Goal: Information Seeking & Learning: Find specific fact

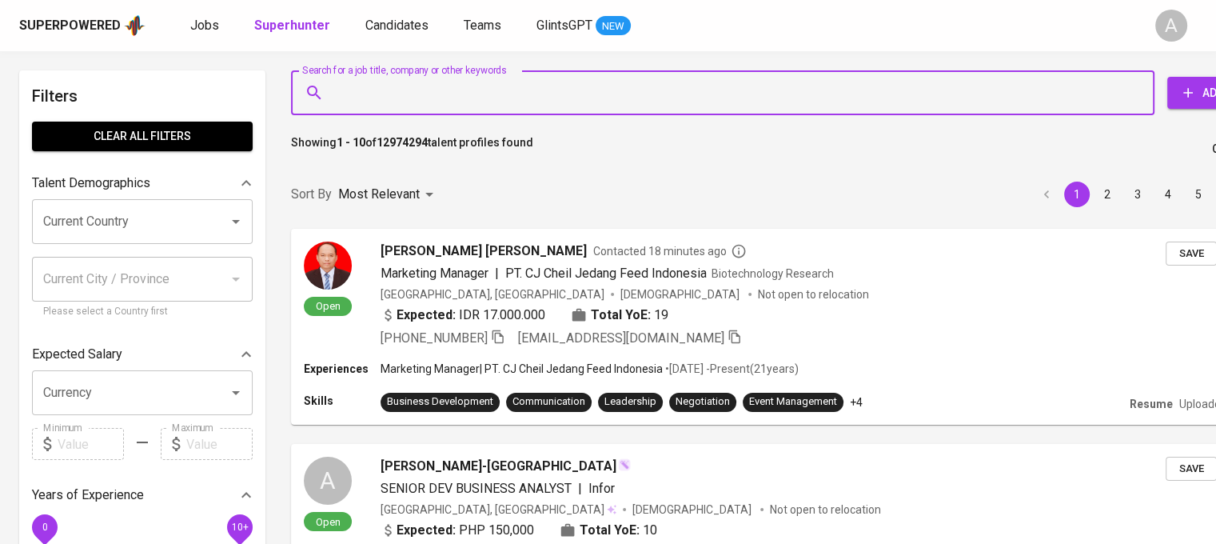
click at [435, 105] on input "Search for a job title, company or other keywords" at bounding box center [726, 93] width 793 height 30
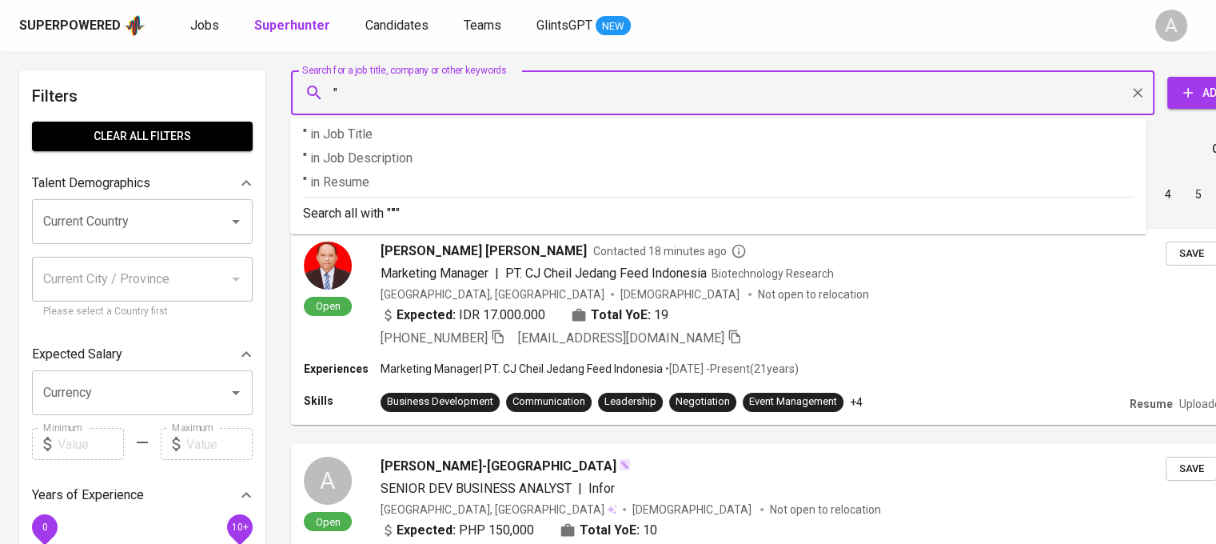
paste input "ANNISA NURFADHILA"
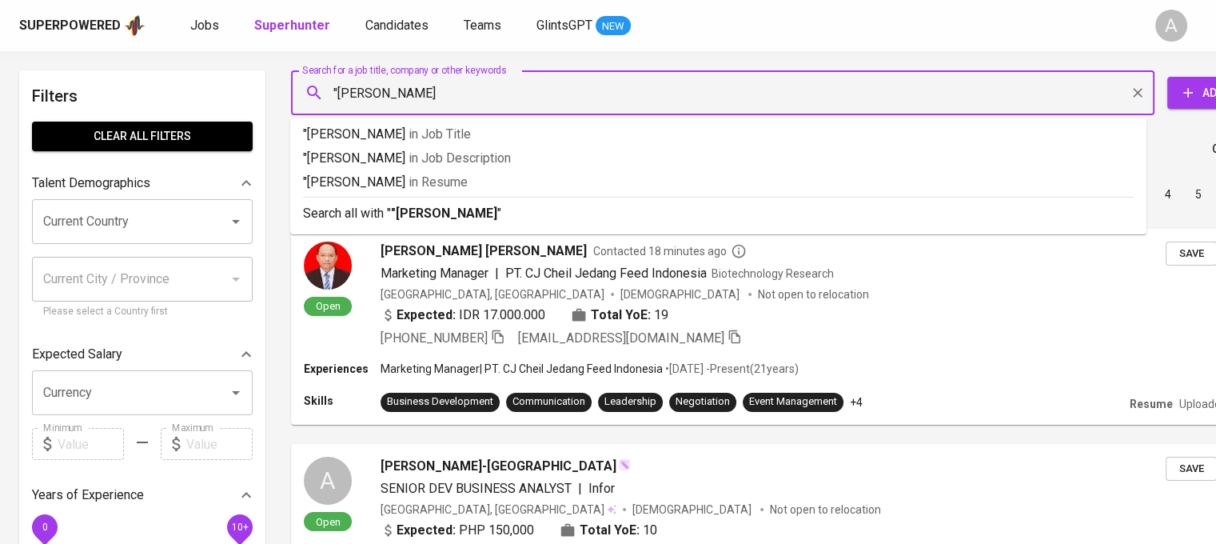
type input ""ANNISA NURFADHILA""
click at [461, 210] on b ""ANNISA NURFADHILA"" at bounding box center [446, 213] width 111 height 15
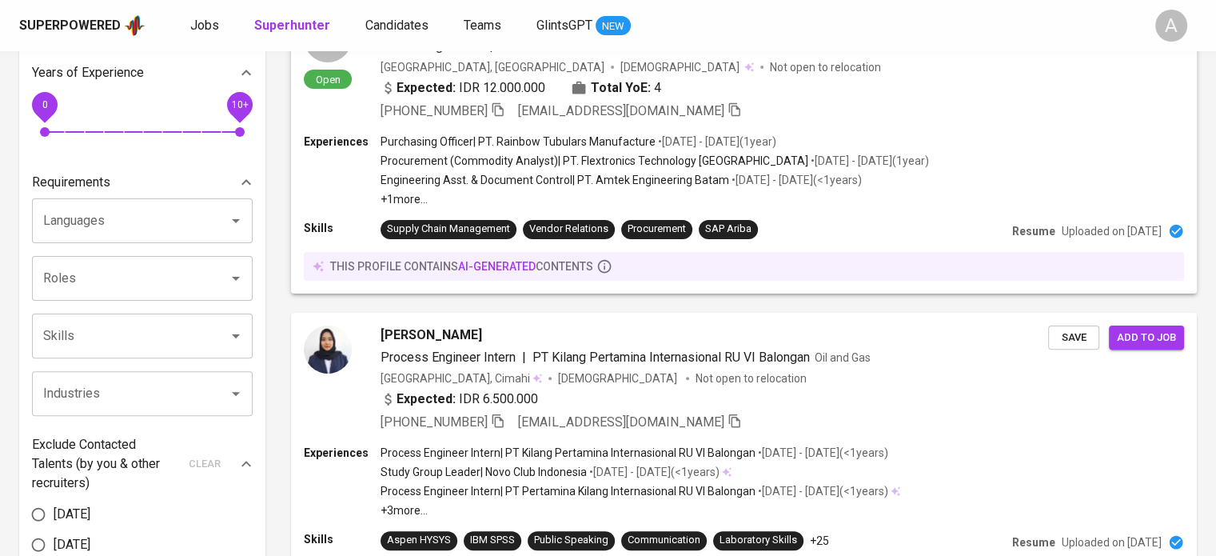
scroll to position [424, 0]
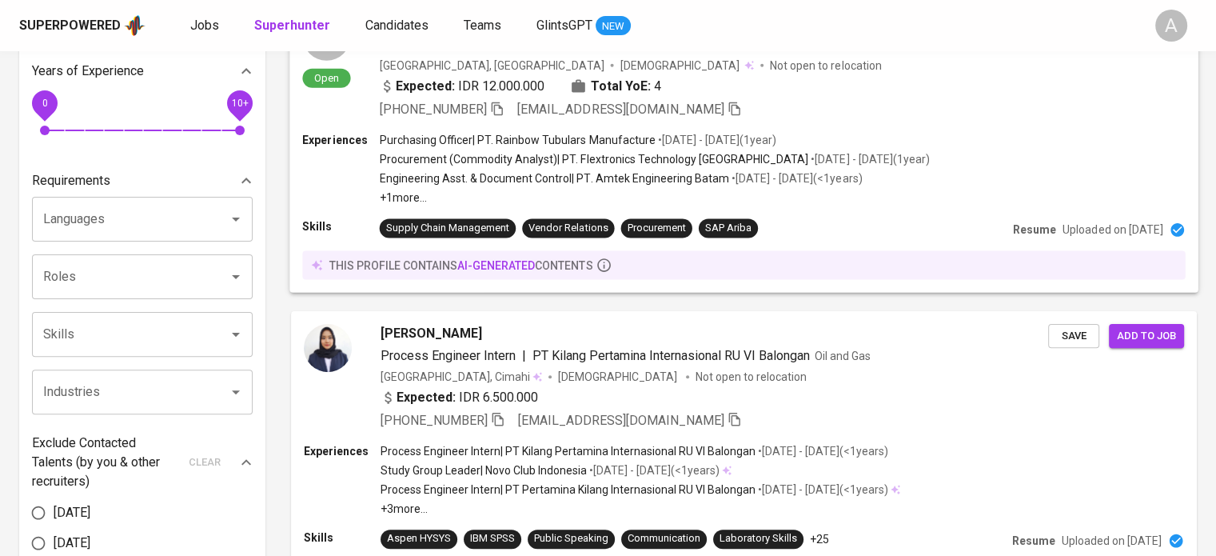
click at [597, 280] on div "Experiences Purchasing Officer | PT. Rainbow Tubulars Manufacture • Nov 2023 - …" at bounding box center [744, 212] width 909 height 161
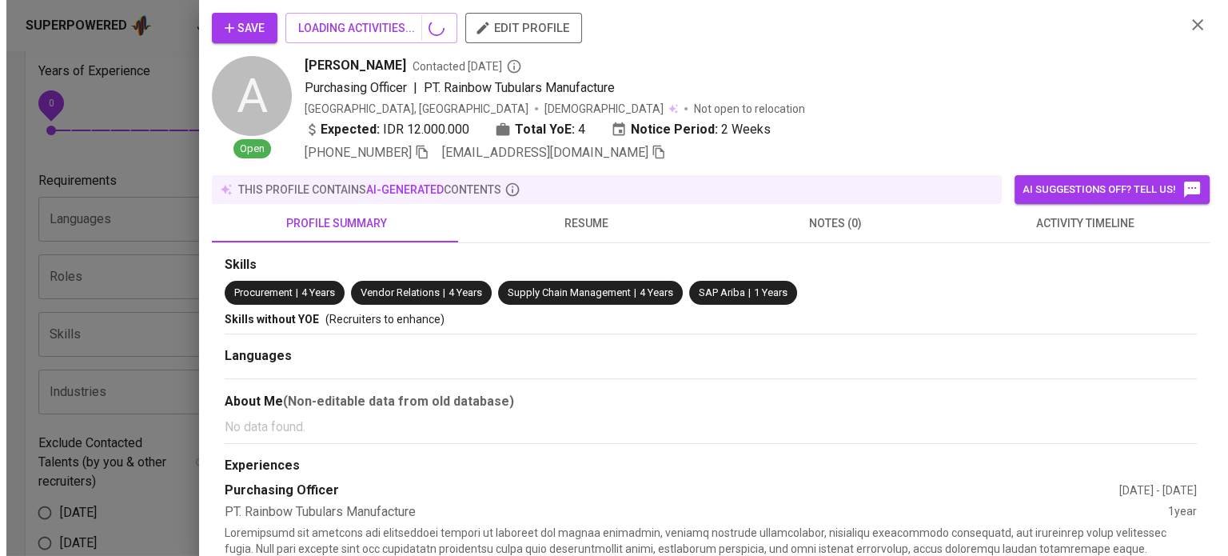
scroll to position [553, 0]
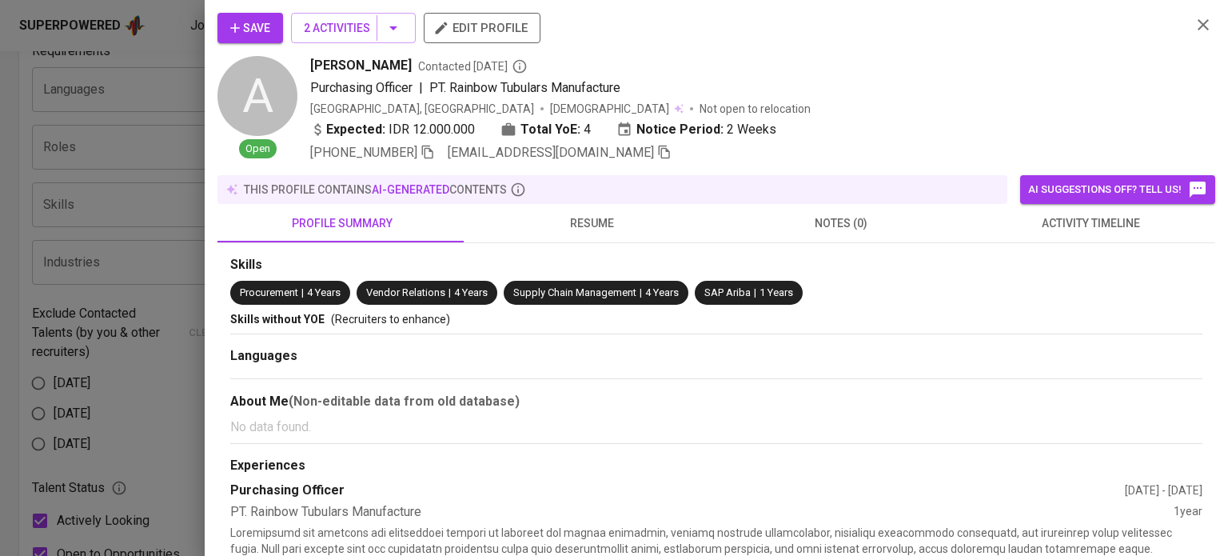
click at [1196, 34] on icon "button" at bounding box center [1203, 24] width 19 height 19
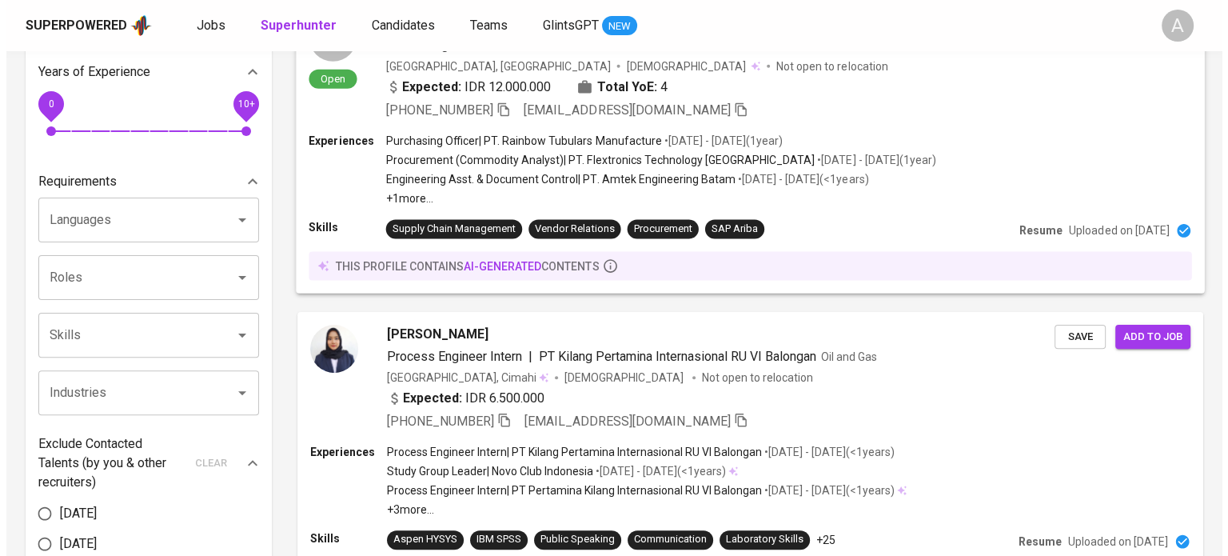
scroll to position [560, 0]
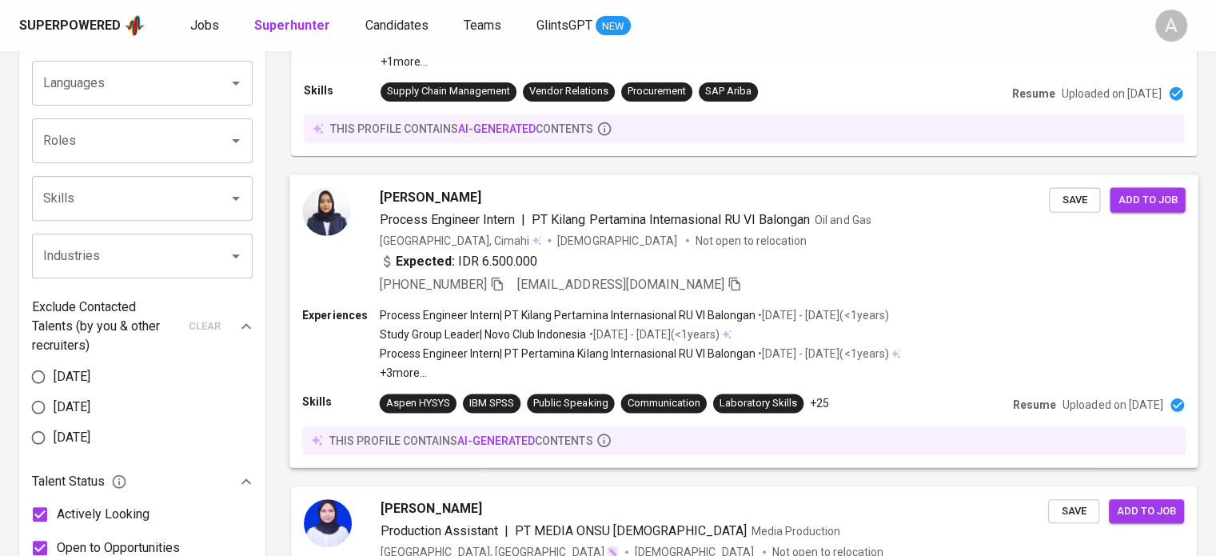
click at [791, 294] on div "ANNISA NURFADHILA Process Engineer Intern | PT Kilang Pertamina Internasional R…" at bounding box center [744, 240] width 909 height 133
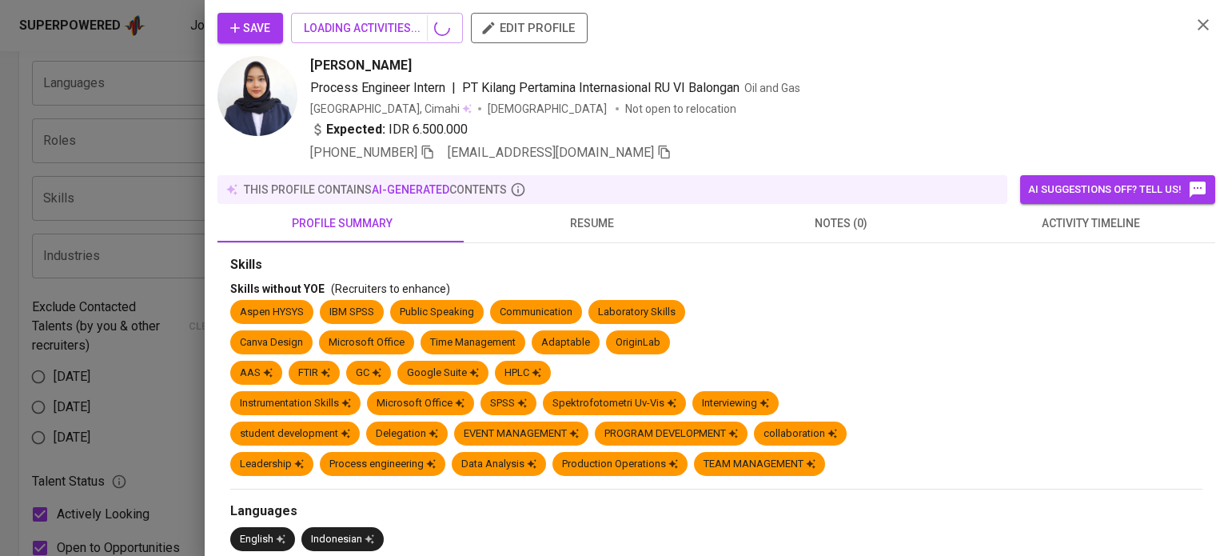
click at [744, 270] on div "Save LOADING ACTIVITIES... edit profile ANNISA NURFADHILA Process Engineer Inte…" at bounding box center [614, 278] width 1228 height 556
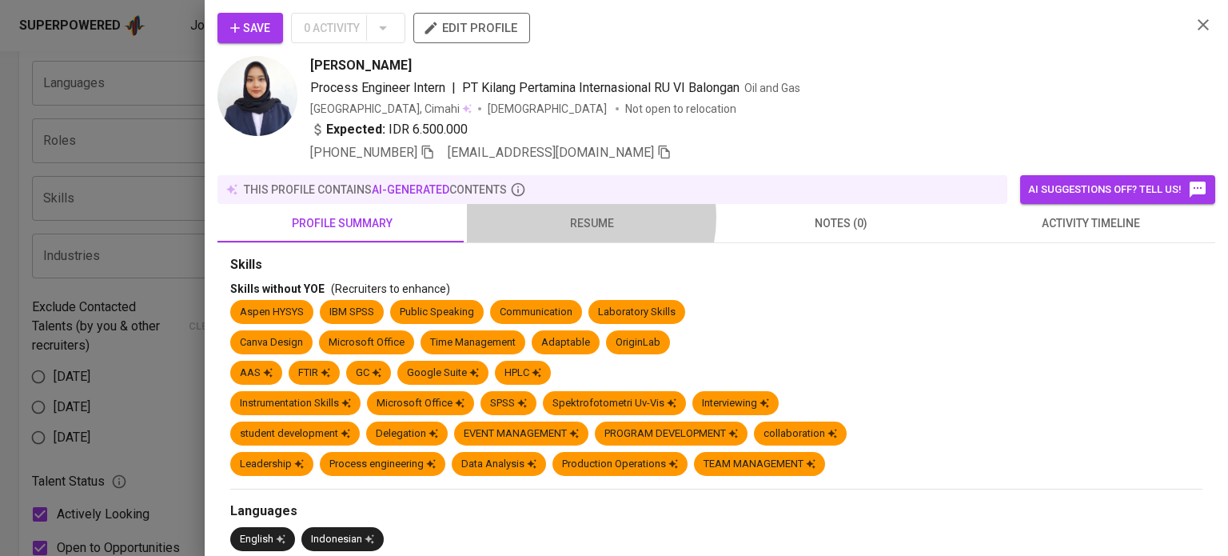
click at [581, 217] on span "resume" at bounding box center [592, 224] width 230 height 20
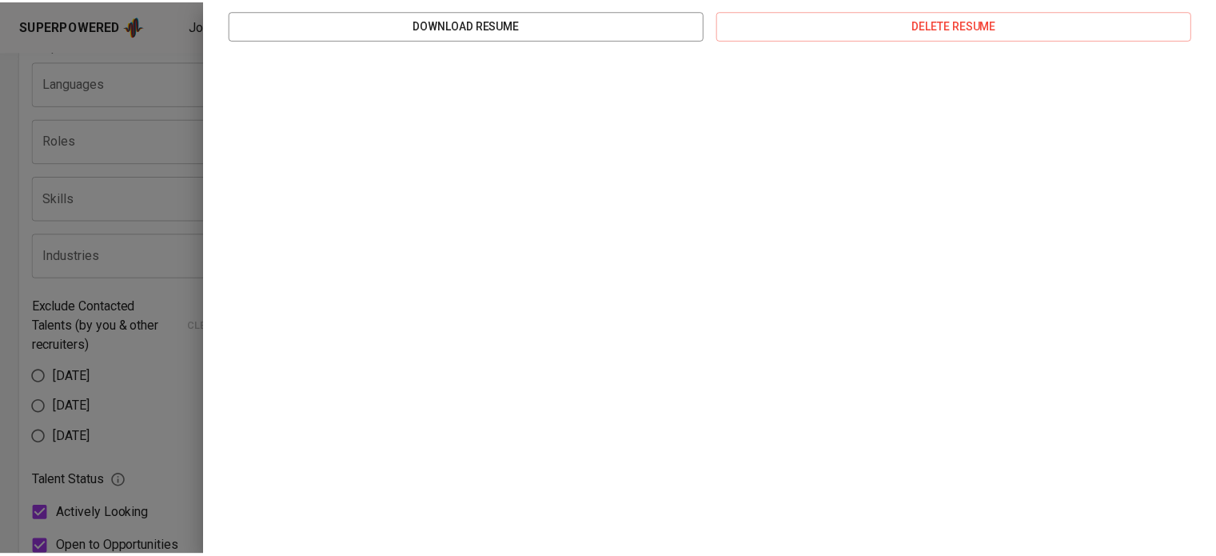
scroll to position [0, 0]
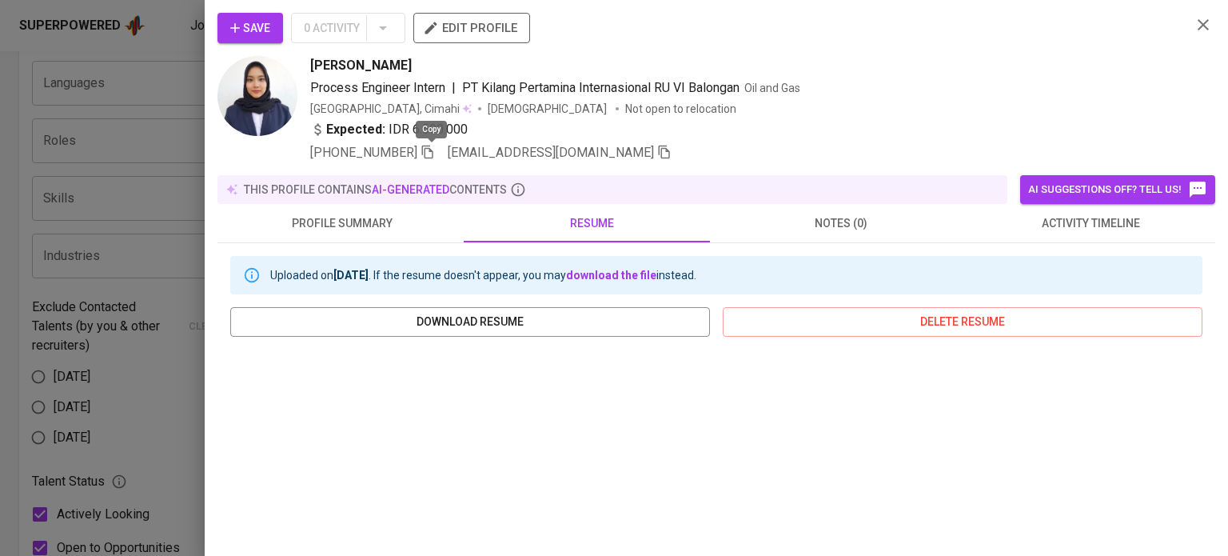
click at [433, 157] on icon "button" at bounding box center [427, 153] width 11 height 14
click at [189, 102] on div at bounding box center [614, 278] width 1228 height 556
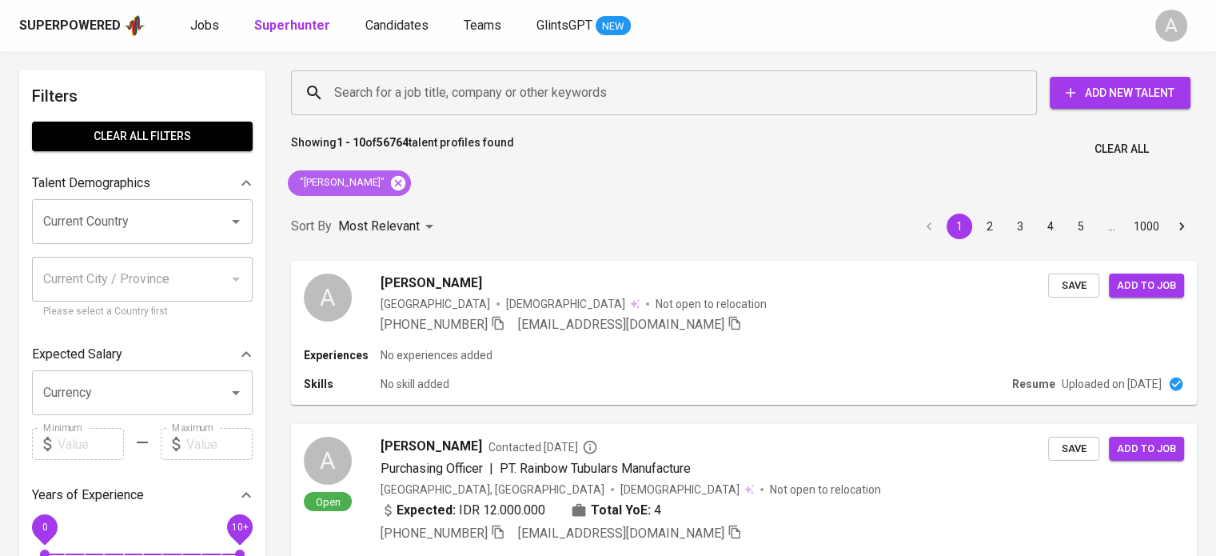
click at [405, 188] on icon at bounding box center [398, 182] width 14 height 14
click at [403, 82] on input "Search for a job title, company or other keywords" at bounding box center [668, 93] width 676 height 30
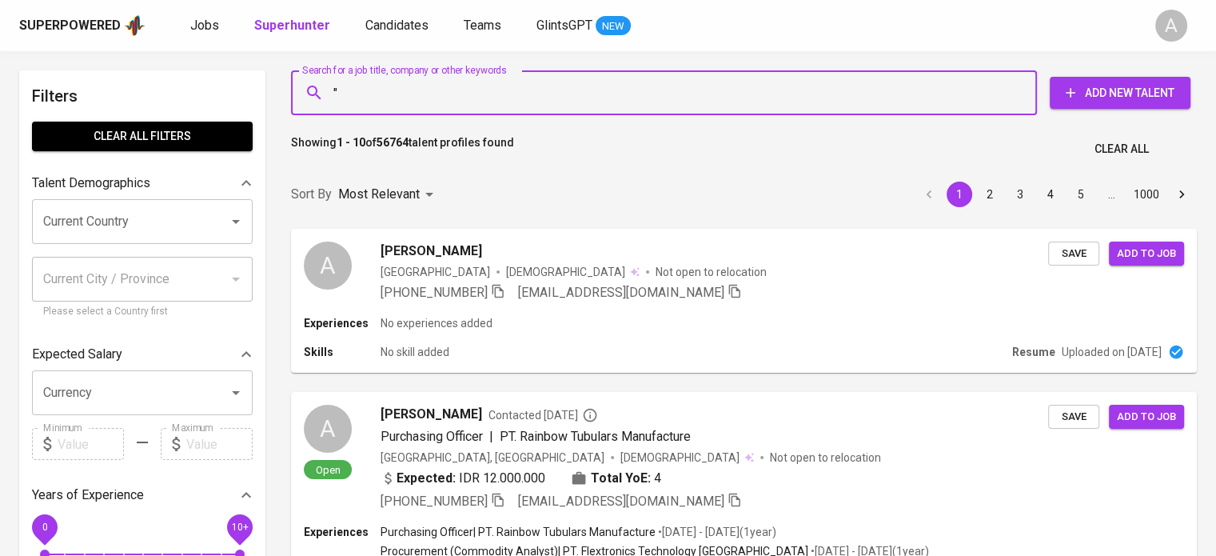
paste input "Emanuel (el) Lakal"
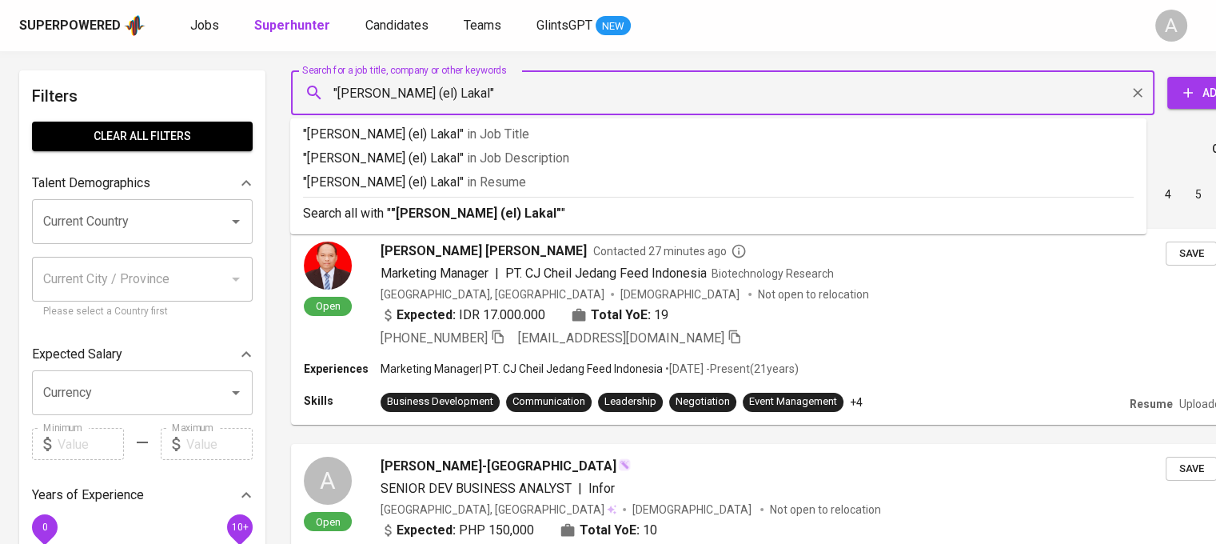
click at [401, 92] on input ""Emanuel (el) Lakal"" at bounding box center [726, 93] width 793 height 30
type input ""Emanuel Lakal""
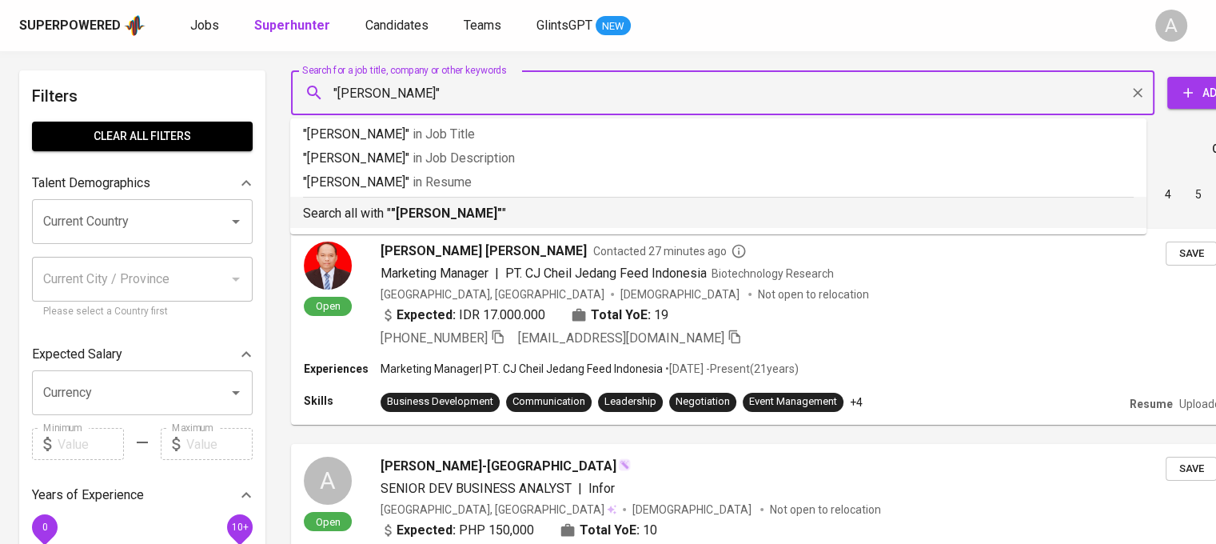
click at [445, 212] on b ""Emanuel Lakal"" at bounding box center [446, 213] width 111 height 15
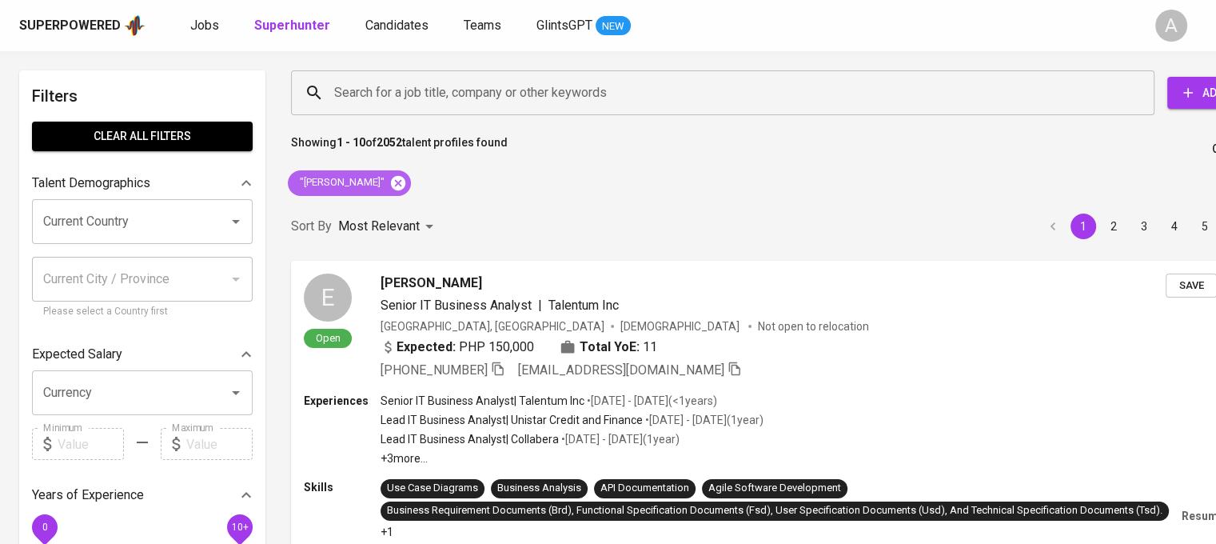
click at [391, 185] on icon at bounding box center [398, 182] width 14 height 14
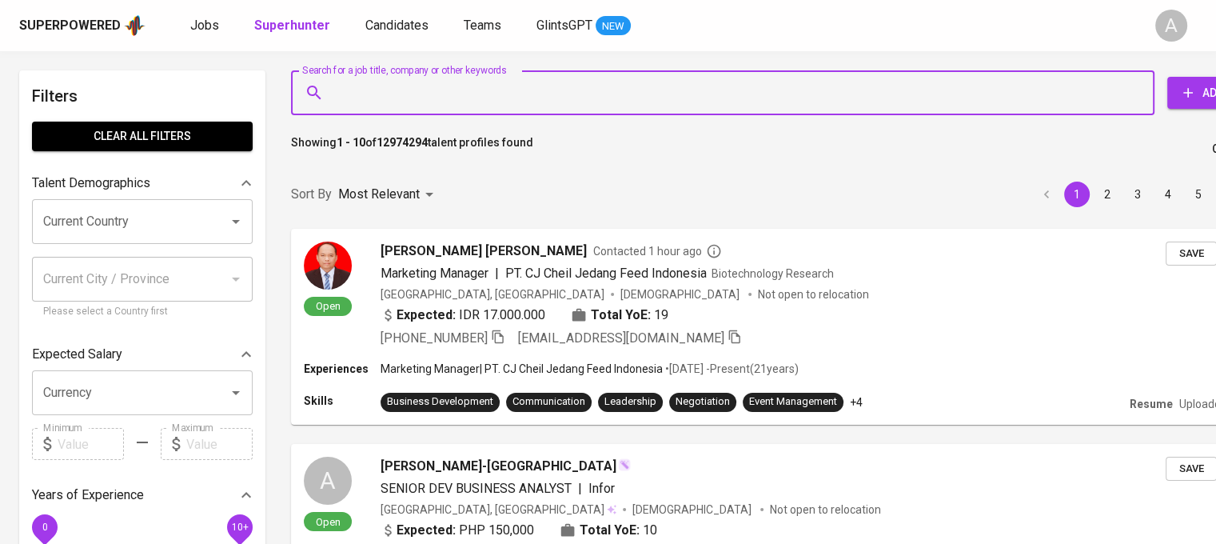
click at [469, 80] on input "Search for a job title, company or other keywords" at bounding box center [726, 93] width 793 height 30
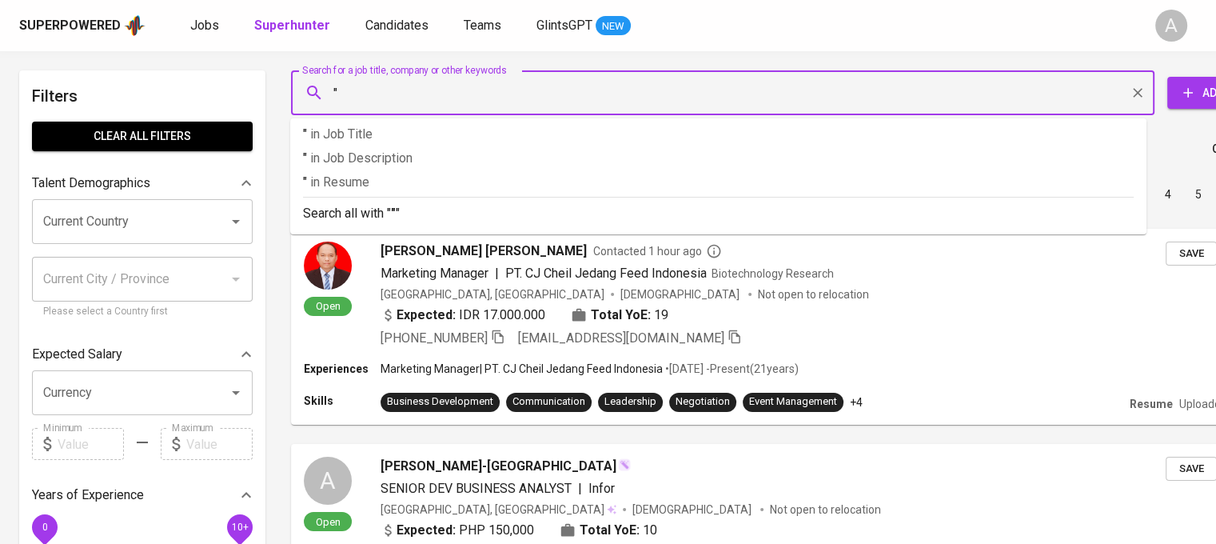
paste input "Agus (Agussta) Setiawan (He/Him)"
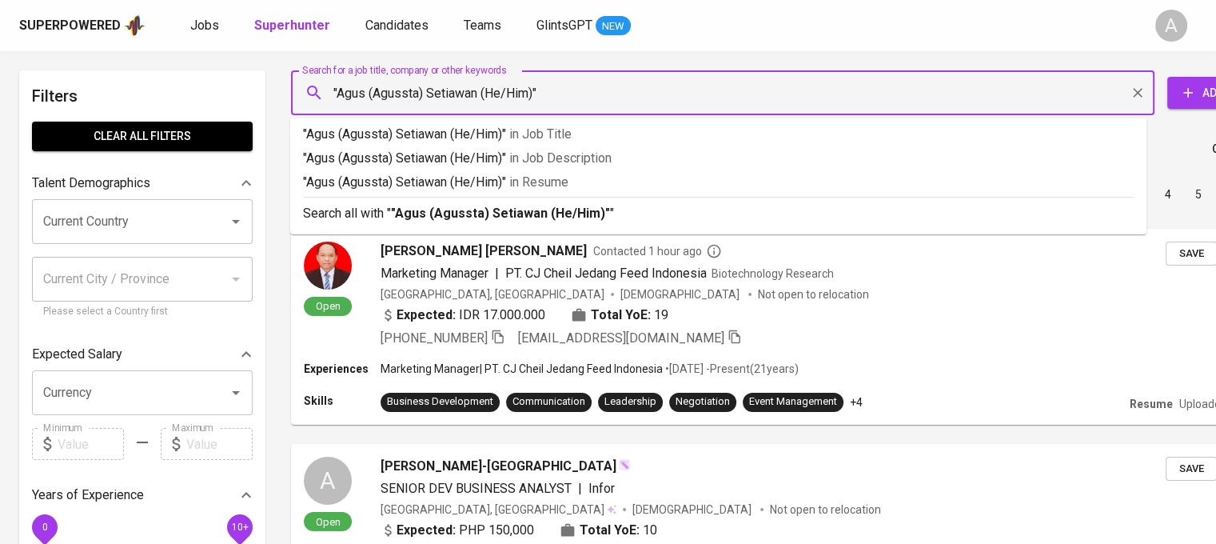
click at [537, 92] on input ""Agus (Agussta) Setiawan (He/Him)"" at bounding box center [726, 93] width 793 height 30
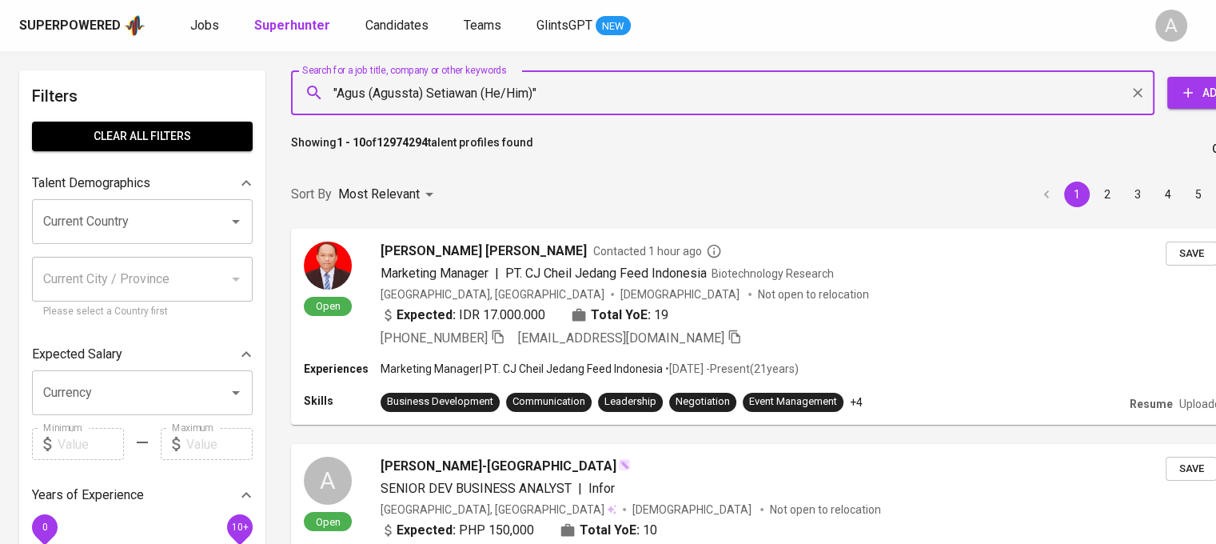
type input ""Agus (Agussta) Setiawan""
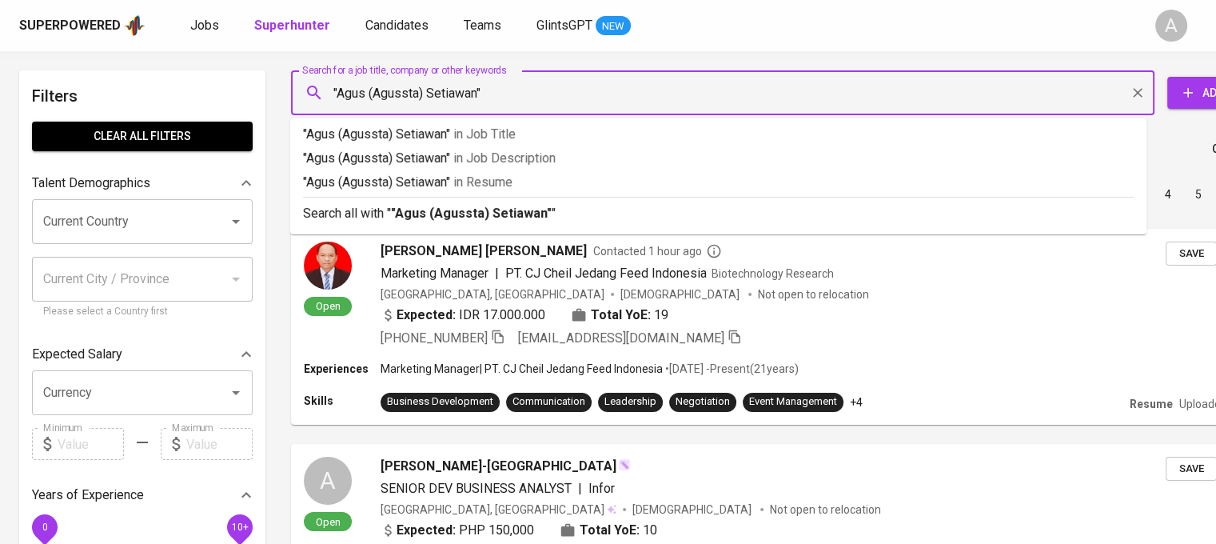
click at [431, 88] on input ""Agus (Agussta) Setiawan"" at bounding box center [726, 93] width 793 height 30
type input ""AgusstaSetiawan""
click at [384, 94] on input "Search for a job title, company or other keywords" at bounding box center [726, 93] width 793 height 30
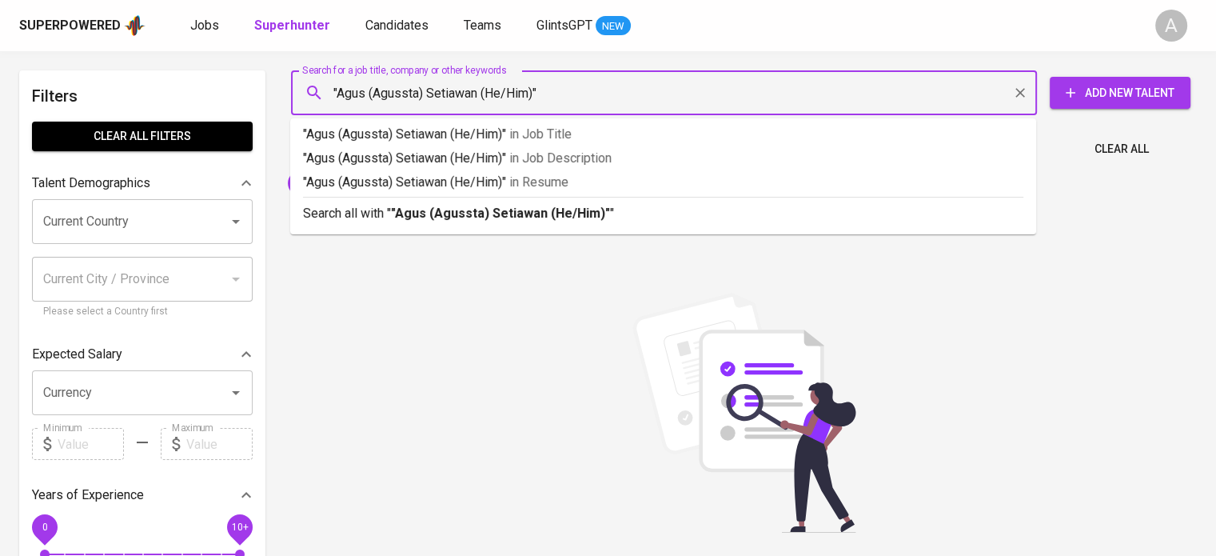
click at [374, 87] on input ""Agus (Agussta) Setiawan (He/Him)"" at bounding box center [668, 93] width 676 height 30
click at [445, 94] on input ""Agussta Setiawan (He/Him)"" at bounding box center [668, 93] width 676 height 30
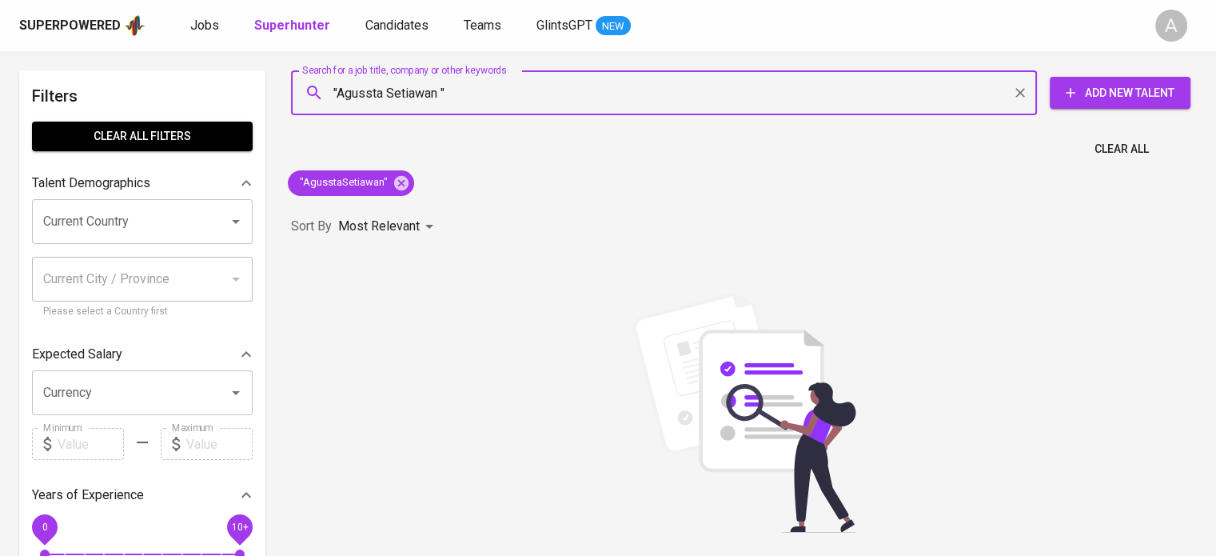
type input ""Agussta Setiawan""
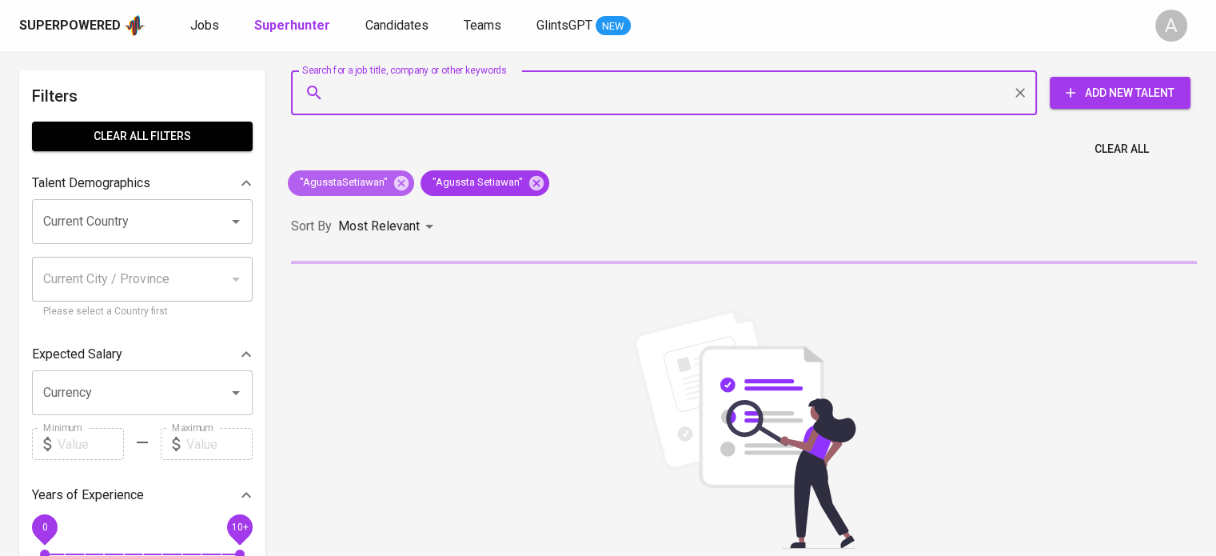
click at [401, 178] on icon at bounding box center [401, 182] width 14 height 14
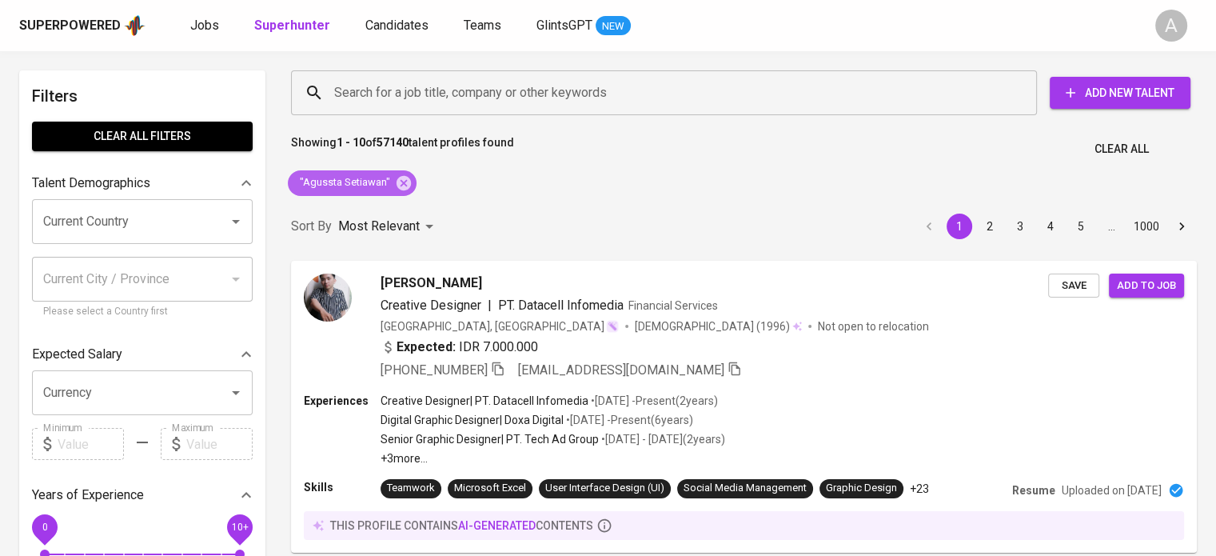
drag, startPoint x: 402, startPoint y: 174, endPoint x: 673, endPoint y: 553, distance: 466.1
click at [402, 174] on icon at bounding box center [404, 183] width 18 height 18
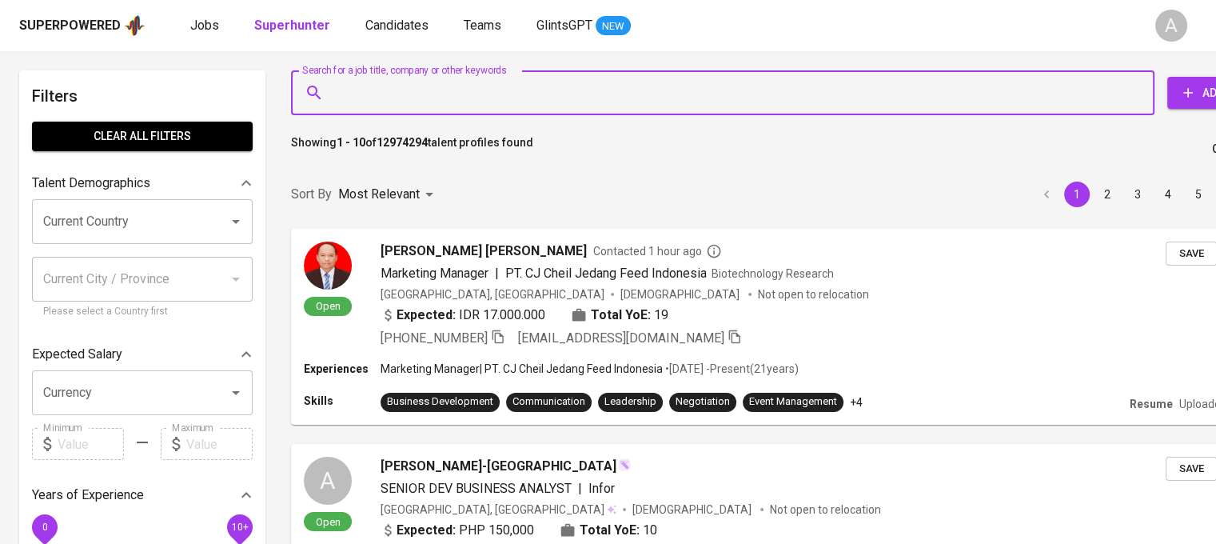
click at [828, 95] on input "Search for a job title, company or other keywords" at bounding box center [726, 93] width 793 height 30
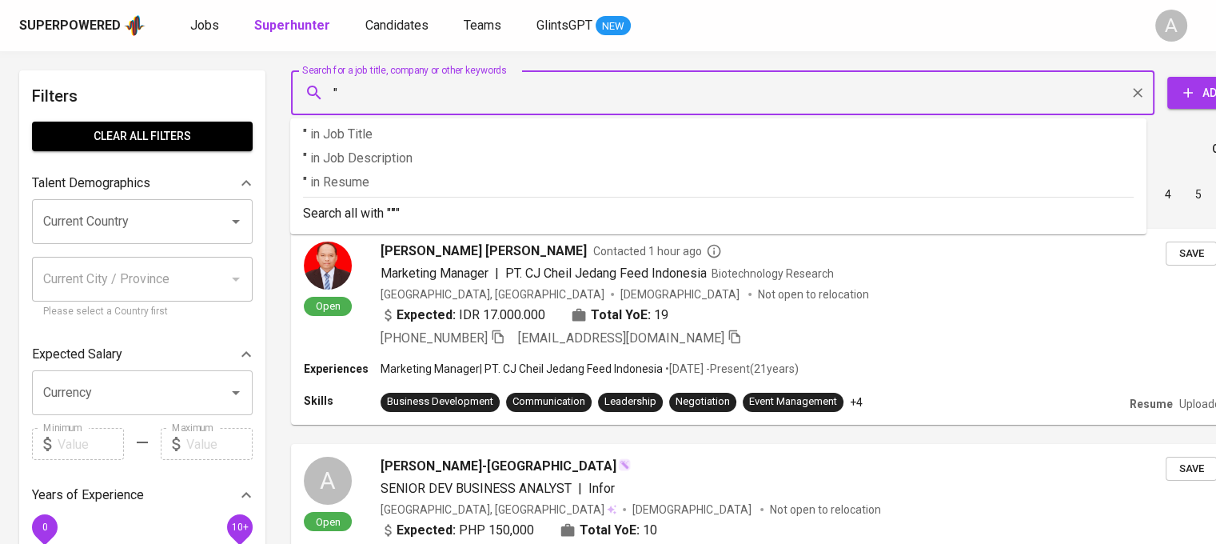
paste input "[EMAIL_ADDRESS][DOMAIN_NAME]"
type input ""[EMAIL_ADDRESS][DOMAIN_NAME]""
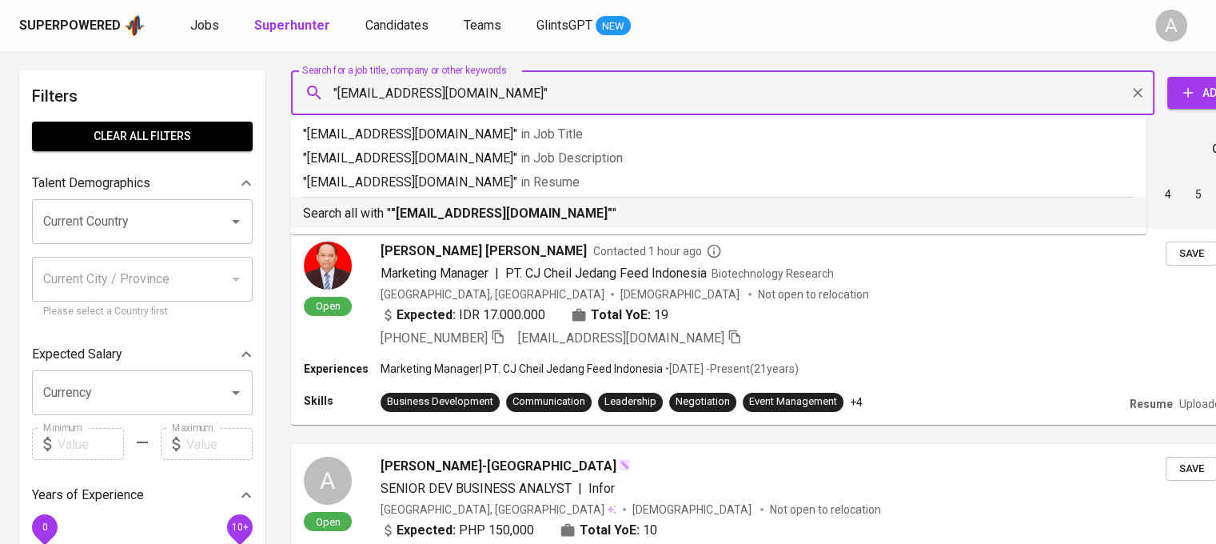
click at [774, 214] on p "Search all with " "[EMAIL_ADDRESS][DOMAIN_NAME]" "" at bounding box center [718, 213] width 831 height 19
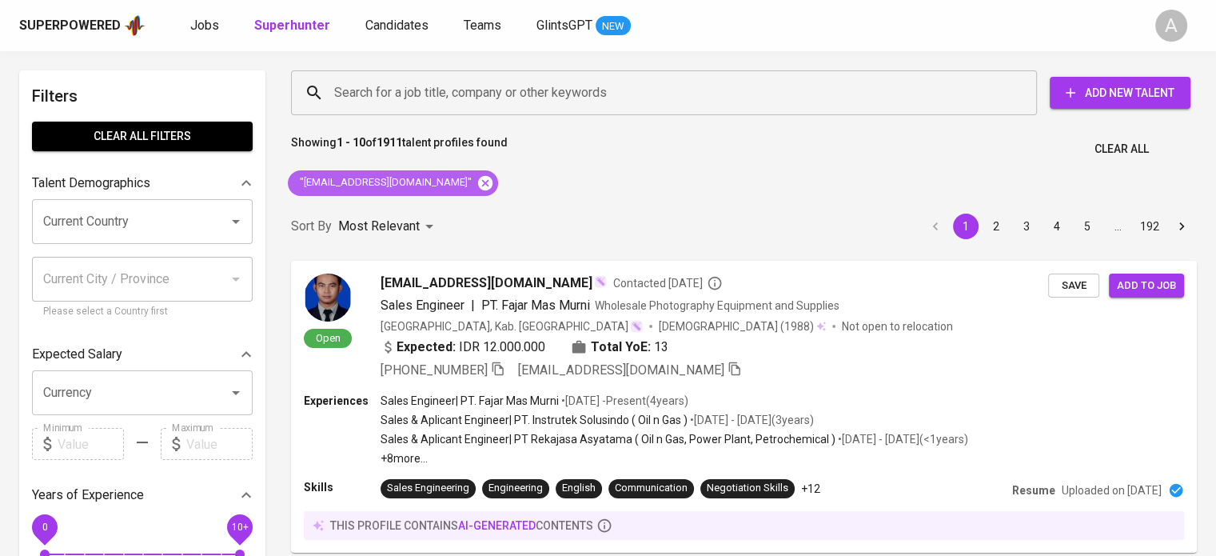
click at [477, 185] on icon at bounding box center [486, 183] width 18 height 18
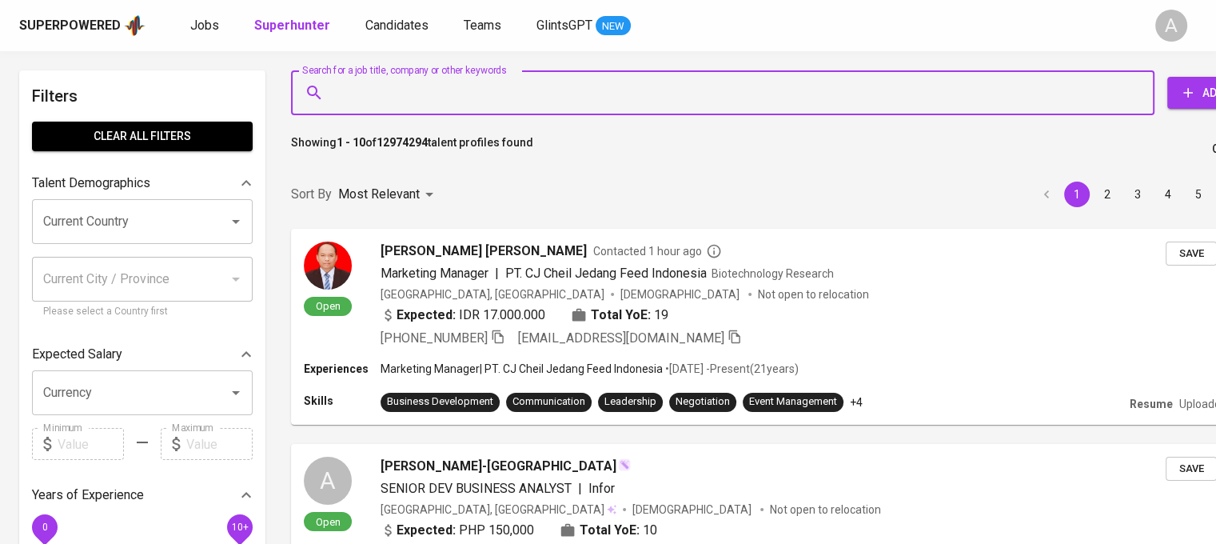
click at [517, 94] on input "Search for a job title, company or other keywords" at bounding box center [726, 93] width 793 height 30
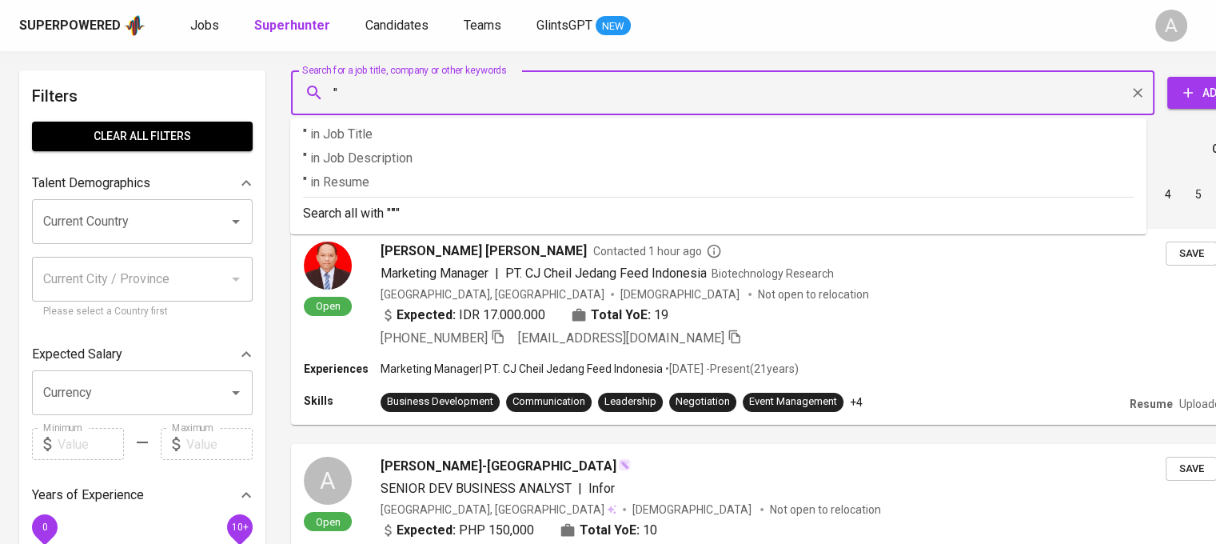
paste input "[EMAIL_ADDRESS][DOMAIN_NAME]"
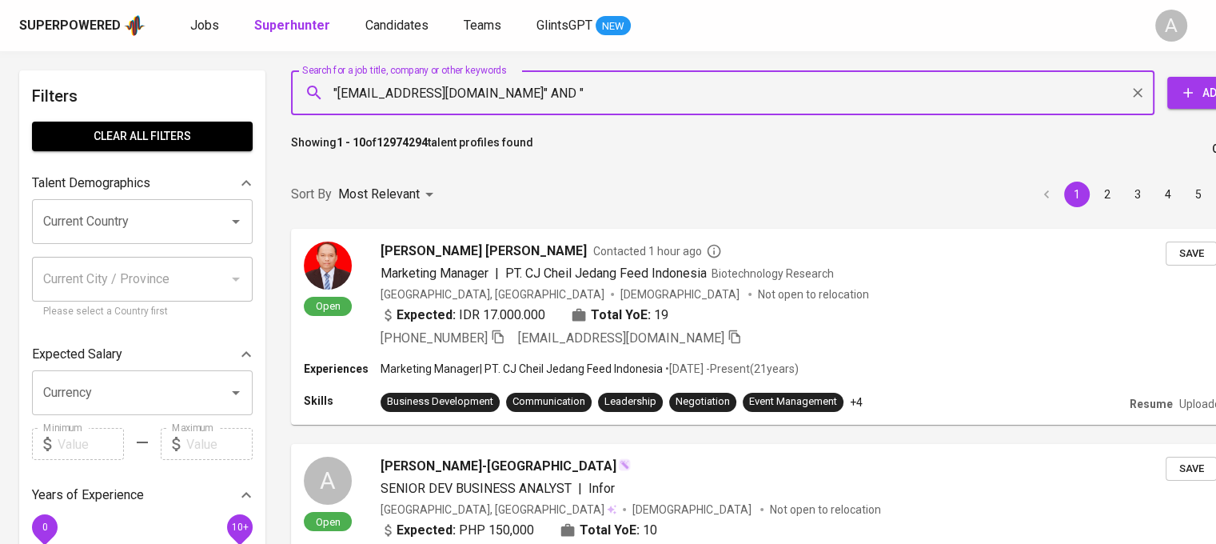
paste input "Abdul Raiz"
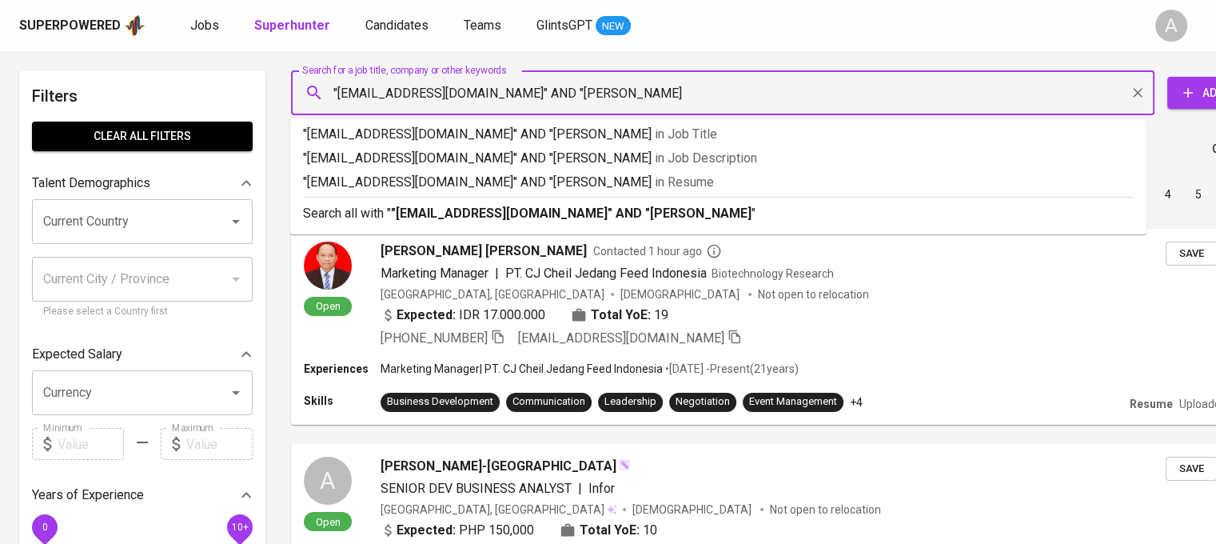
type input ""abdulraiz090179@gmail.com" AND "Abdul Raiz""
click at [948, 201] on div "Search all with " "abdulraiz090179@gmail.com" AND "Abdul Raiz" "" at bounding box center [718, 210] width 831 height 26
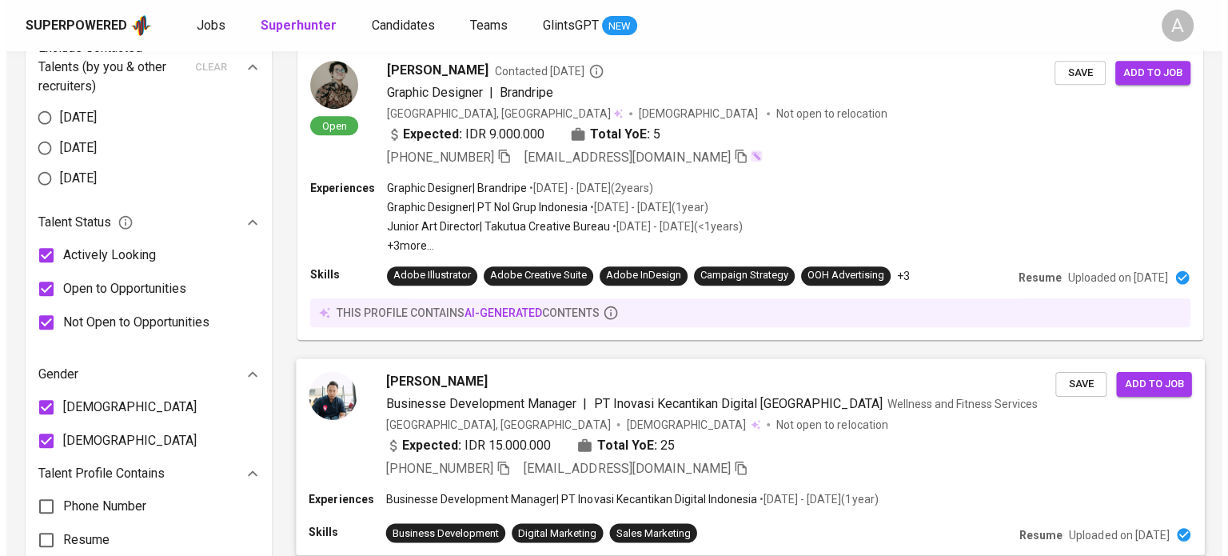
scroll to position [889, 0]
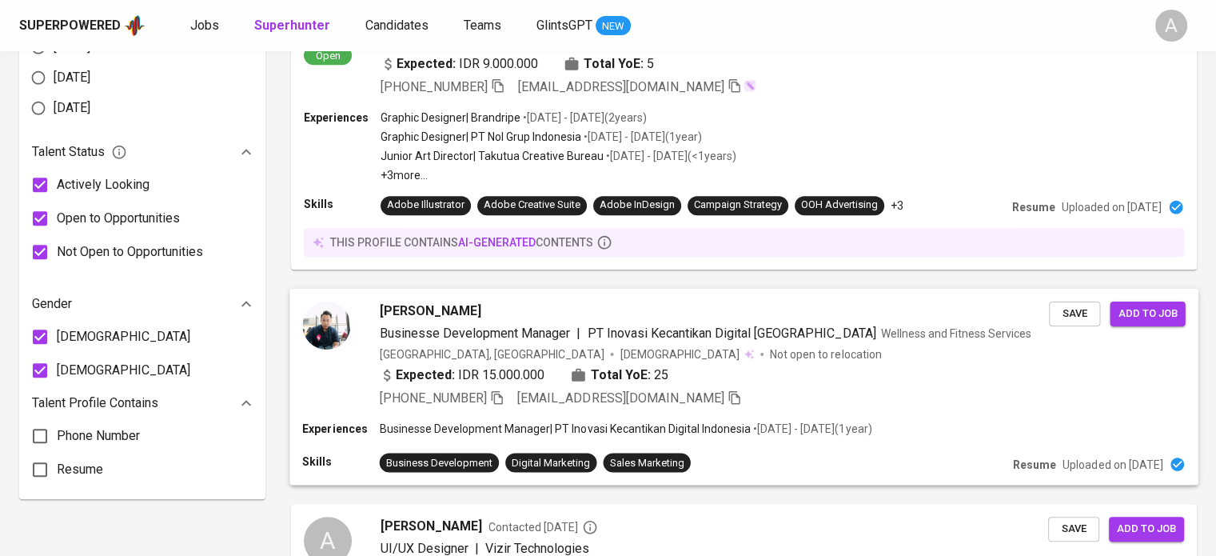
click at [772, 374] on div "Expected: IDR 15.000.000 Total YoE: 25" at bounding box center [715, 376] width 670 height 23
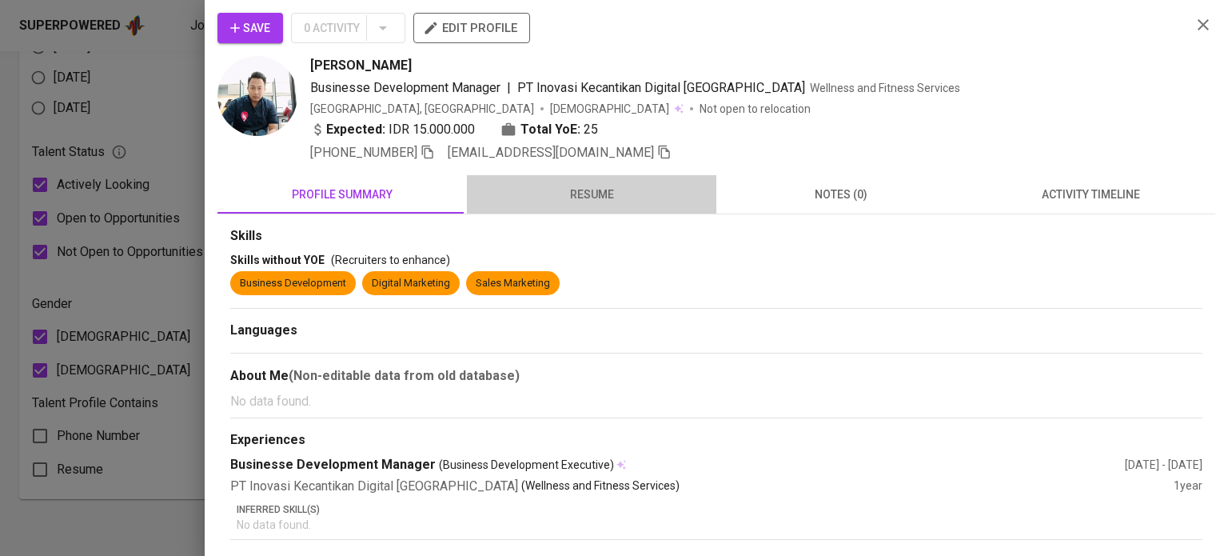
click at [607, 175] on button "resume" at bounding box center [592, 194] width 250 height 38
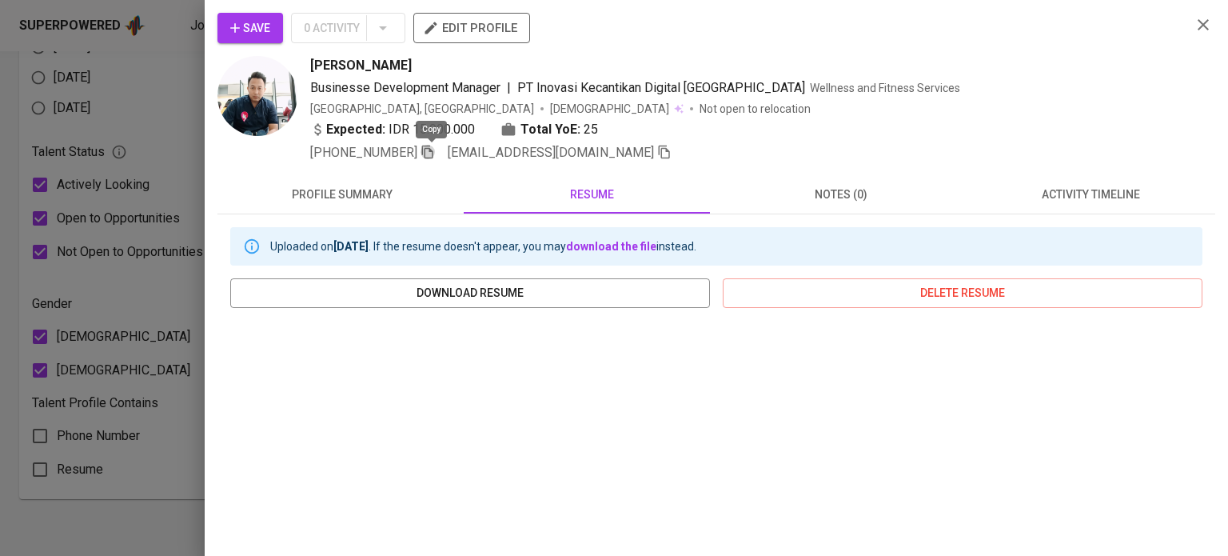
click at [435, 154] on icon "button" at bounding box center [428, 152] width 14 height 14
click at [1199, 22] on icon "button" at bounding box center [1203, 24] width 19 height 19
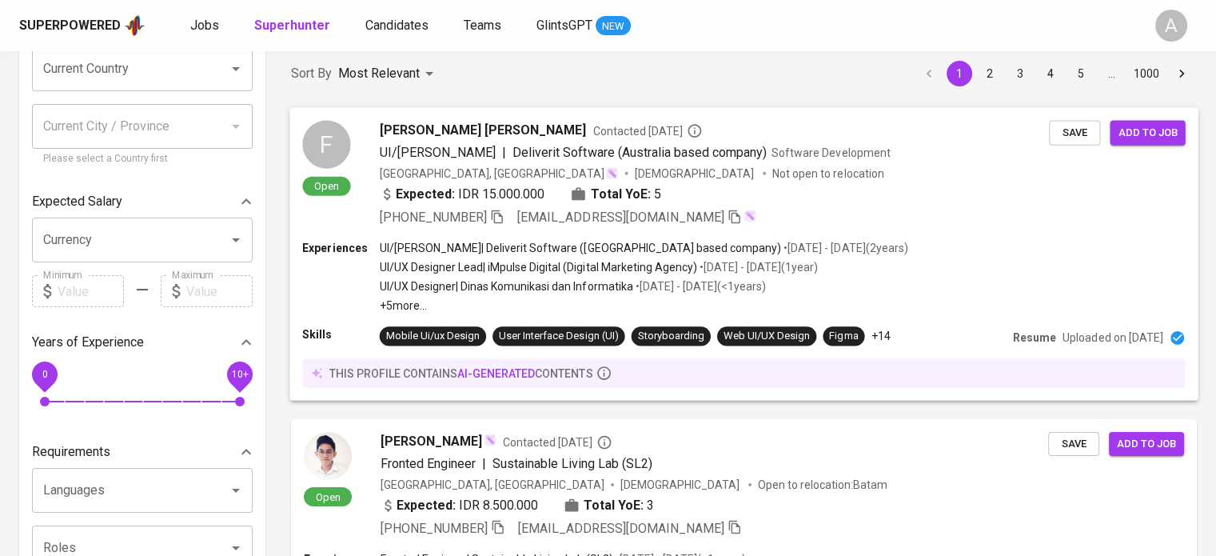
scroll to position [0, 0]
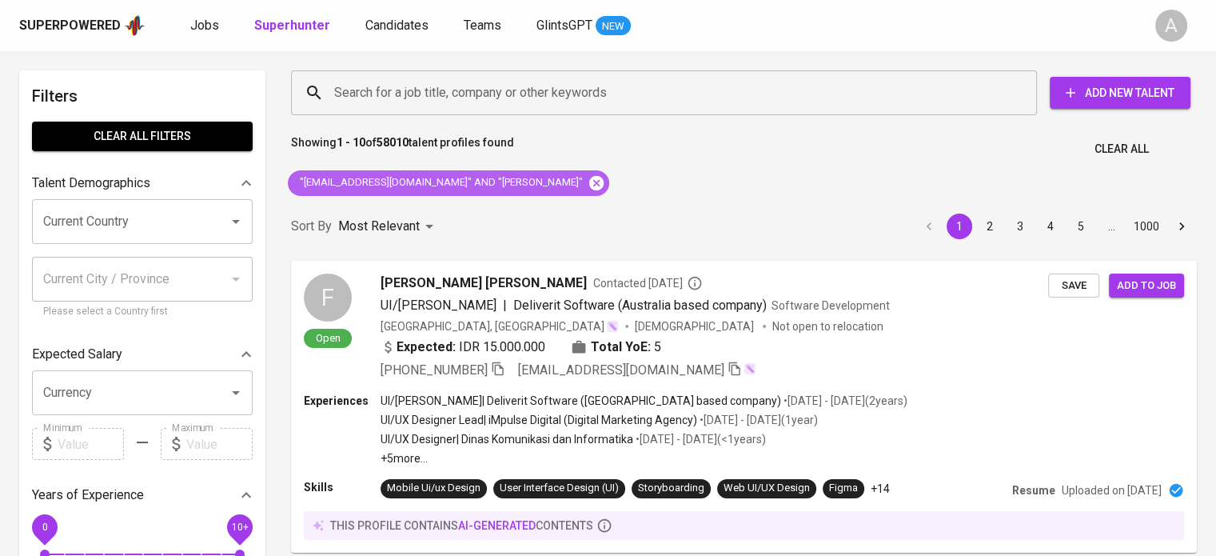
click at [588, 185] on icon at bounding box center [597, 183] width 18 height 18
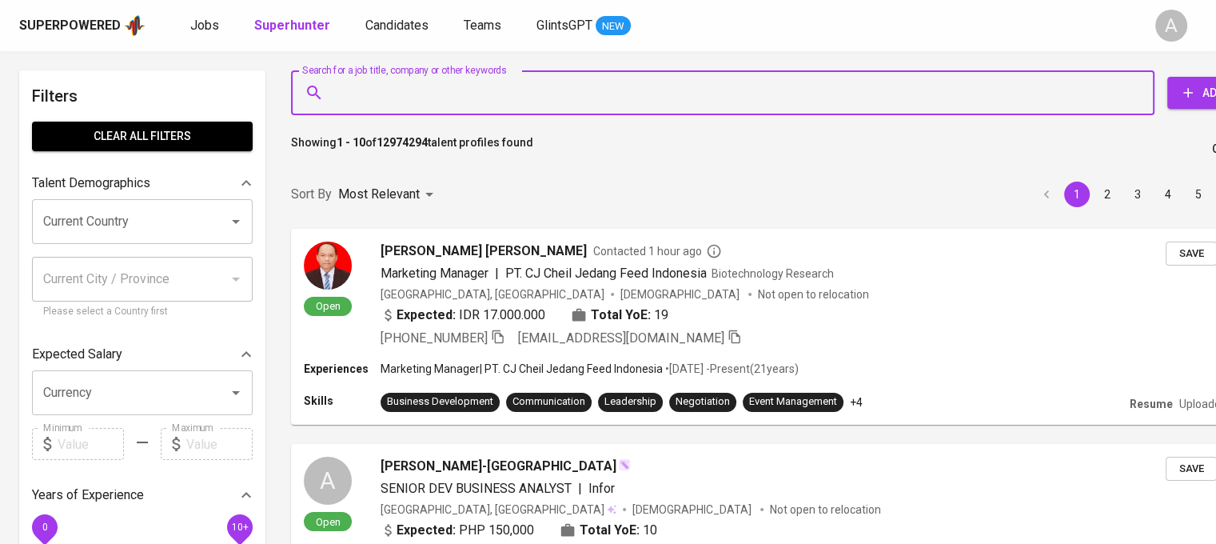
click at [1060, 105] on input "Search for a job title, company or other keywords" at bounding box center [726, 93] width 793 height 30
paste input "Bagus Nur Rochman (He/Him)"
type input ""Bagus Nur Rochman""
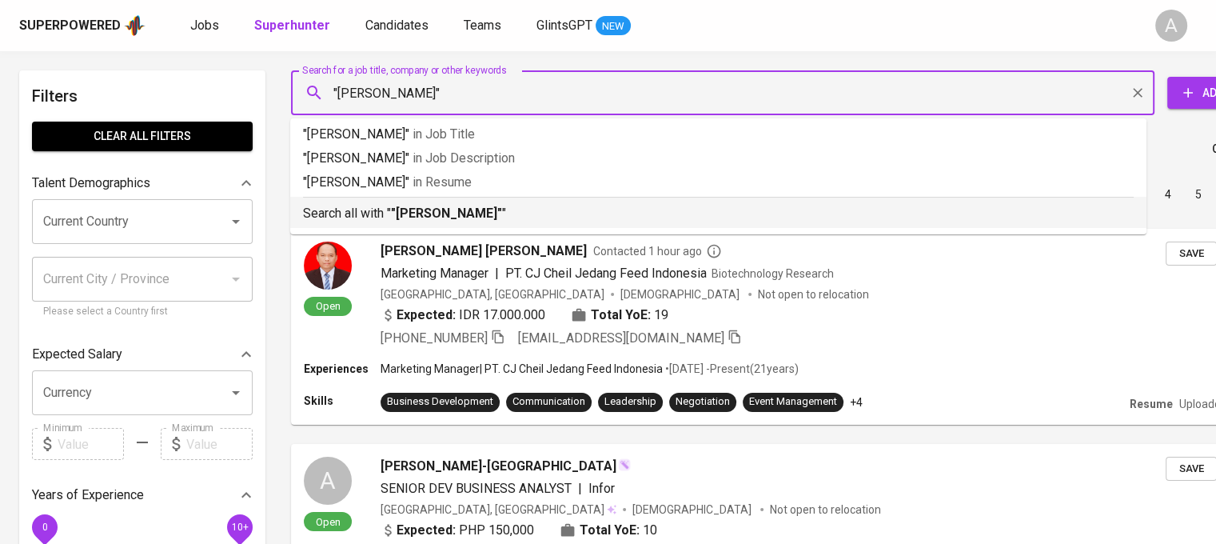
click at [497, 214] on b ""Bagus Nur Rochman"" at bounding box center [446, 213] width 111 height 15
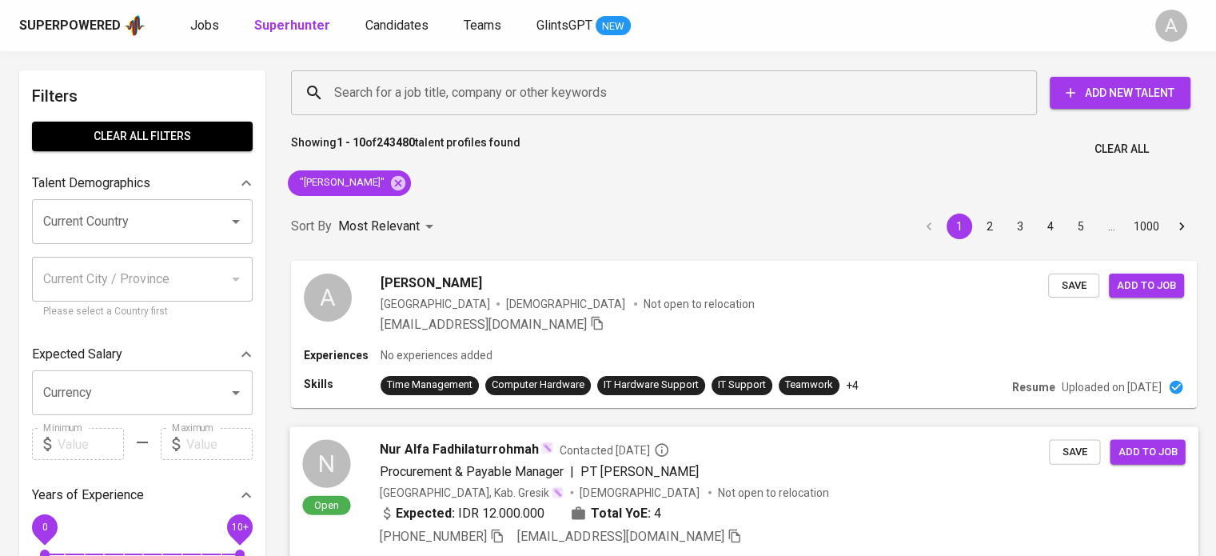
click at [725, 531] on span "nuralfafadhilaturrohmah@gmail.com" at bounding box center [620, 535] width 207 height 15
